Goal: Transaction & Acquisition: Book appointment/travel/reservation

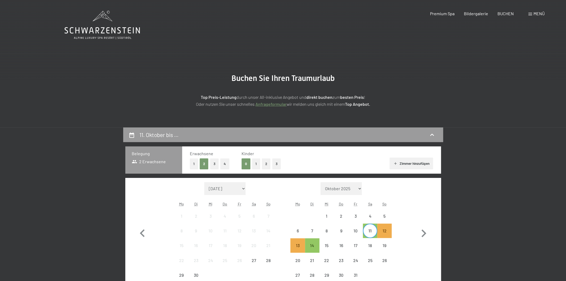
click at [532, 12] on div "Menü" at bounding box center [537, 14] width 16 height 6
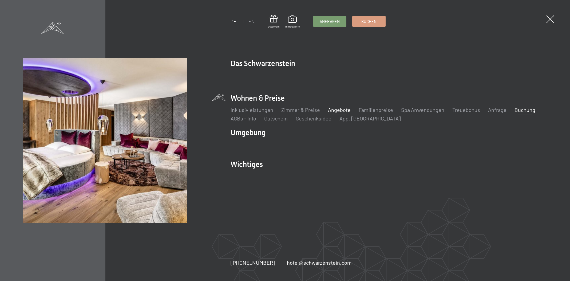
click at [344, 110] on link "Angebote" at bounding box center [339, 109] width 23 height 6
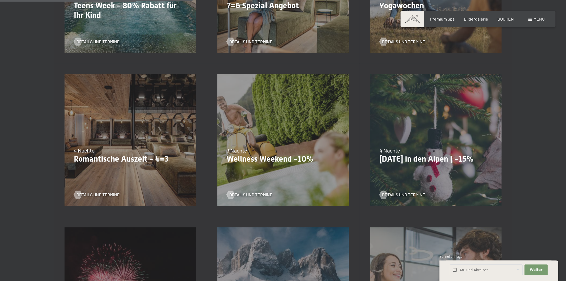
scroll to position [363, 0]
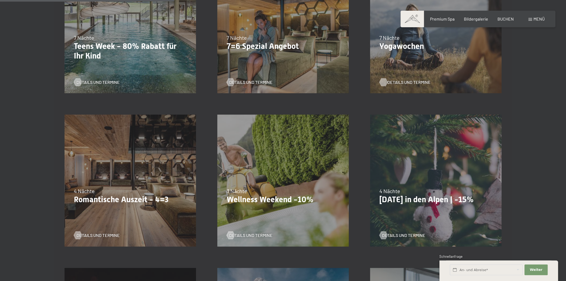
click at [409, 80] on span "Details und Termine" at bounding box center [408, 82] width 43 height 6
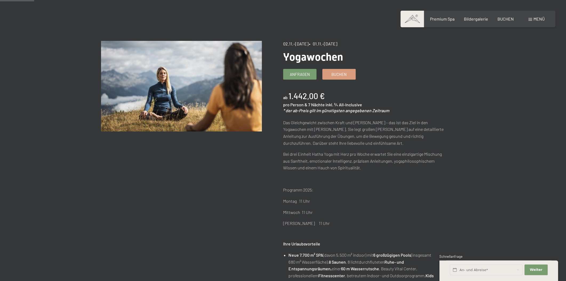
scroll to position [40, 0]
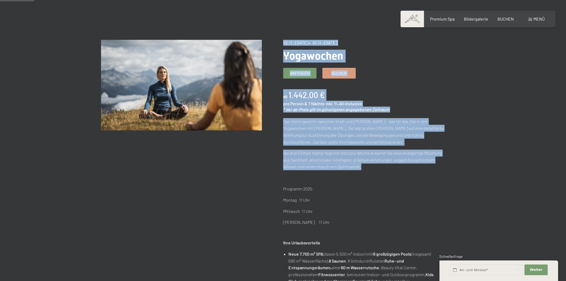
drag, startPoint x: 283, startPoint y: 121, endPoint x: 365, endPoint y: 166, distance: 94.3
click at [370, 166] on p "Bei drei Einheit Hatha Yoga mit Herz pro Woche erwartet Sie eine einzigartige M…" at bounding box center [363, 159] width 161 height 21
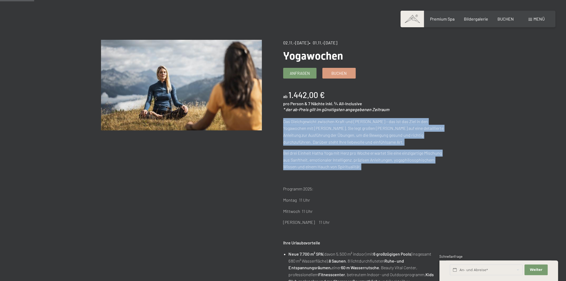
drag, startPoint x: 383, startPoint y: 168, endPoint x: 284, endPoint y: 121, distance: 109.0
click at [284, 121] on div "Das Gleichgewicht zwischen Kraft und Ruhe – das ist das Ziel in den Yogawochen …" at bounding box center [363, 177] width 161 height 119
copy div "Das Gleichgewicht zwischen Kraft und Ruhe – das ist das Ziel in den Yogawochen …"
